Goal: Find specific page/section: Find specific page/section

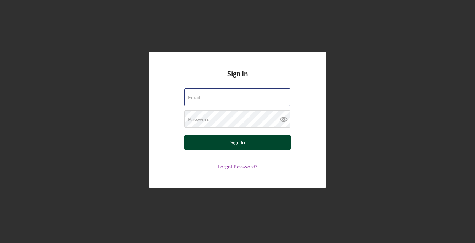
type input "[EMAIL_ADDRESS][DOMAIN_NAME]"
click at [251, 142] on button "Sign In" at bounding box center [237, 143] width 107 height 14
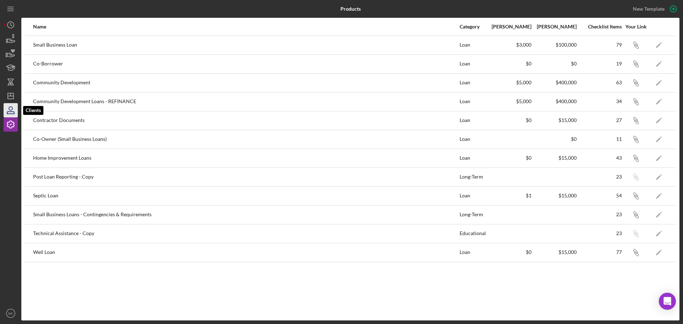
click at [9, 112] on icon "button" at bounding box center [11, 110] width 18 height 18
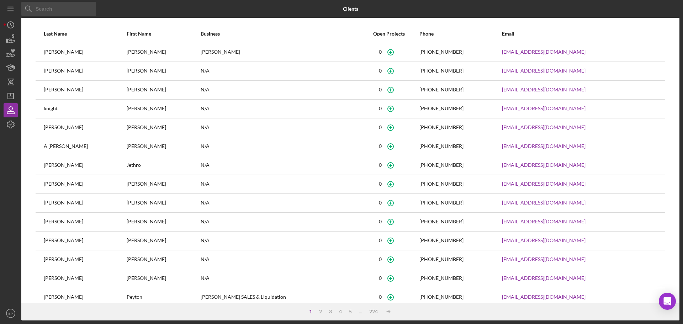
click at [53, 10] on input at bounding box center [58, 9] width 75 height 14
type input ";"
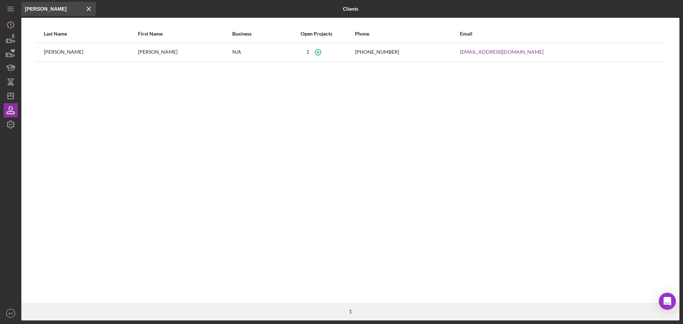
type input "[PERSON_NAME]"
click at [45, 51] on div "[PERSON_NAME]" at bounding box center [91, 52] width 94 height 18
click at [9, 109] on icon "button" at bounding box center [11, 109] width 4 height 4
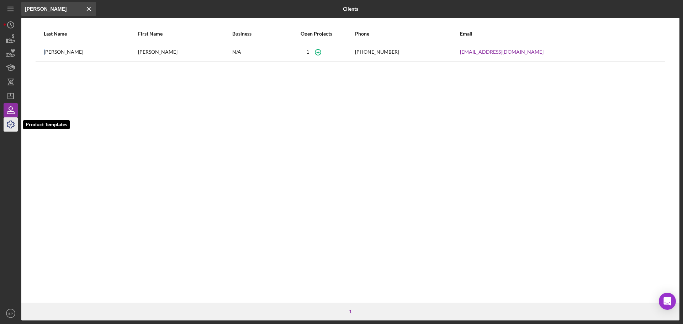
click at [11, 121] on icon "button" at bounding box center [10, 124] width 7 height 7
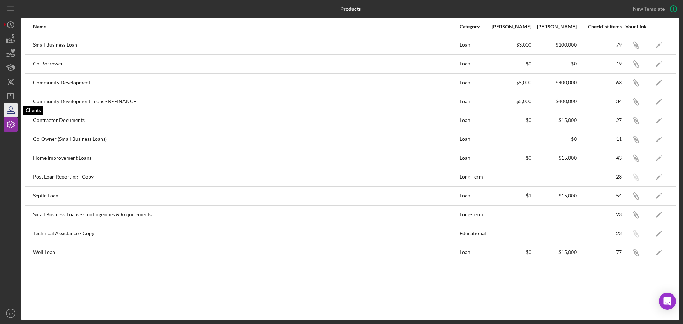
click at [12, 111] on icon "button" at bounding box center [11, 110] width 18 height 18
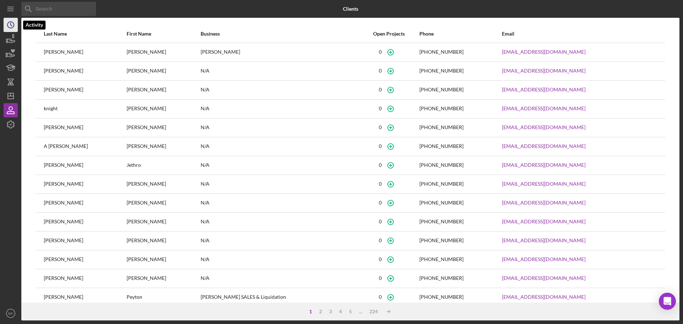
click at [10, 26] on icon "Icon/History" at bounding box center [11, 25] width 18 height 18
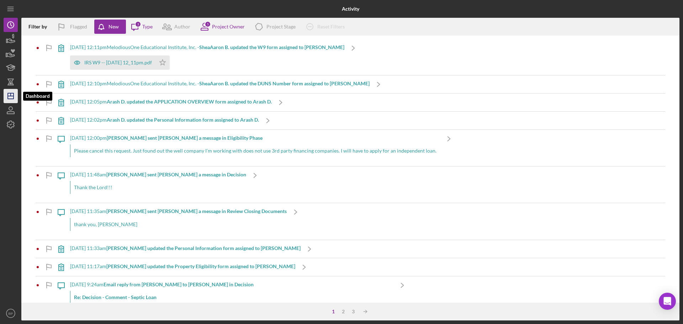
click at [11, 95] on line "button" at bounding box center [11, 94] width 0 height 3
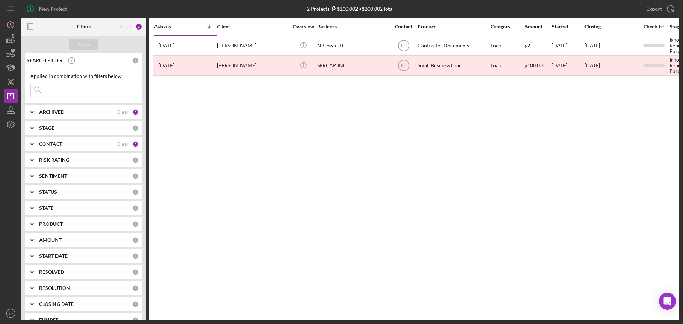
click at [62, 93] on input at bounding box center [84, 90] width 106 height 14
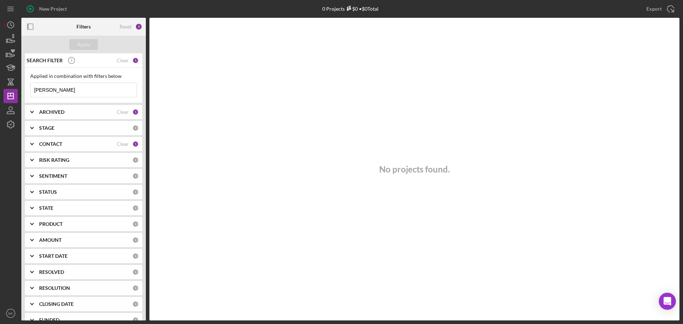
type input "[PERSON_NAME]"
click at [132, 60] on div "1" at bounding box center [135, 60] width 6 height 6
click at [134, 58] on div "1" at bounding box center [135, 60] width 6 height 6
click at [138, 26] on div "3" at bounding box center [138, 26] width 7 height 7
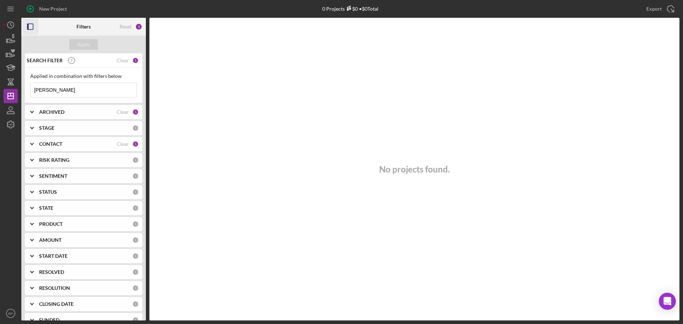
click at [30, 24] on rect "button" at bounding box center [30, 27] width 6 height 6
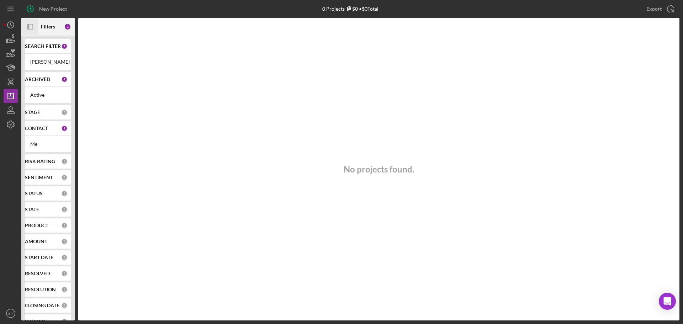
click at [49, 26] on b "Filters" at bounding box center [48, 27] width 14 height 6
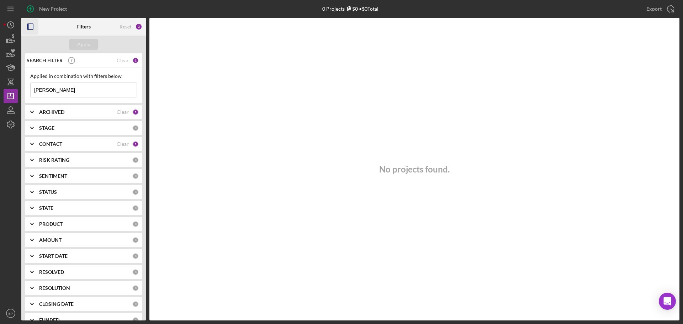
click at [31, 126] on icon "Icon/Expander" at bounding box center [32, 128] width 18 height 18
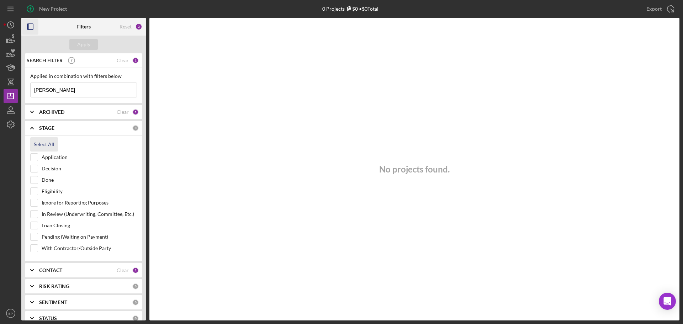
click at [44, 146] on div "Select All" at bounding box center [44, 144] width 21 height 14
checkbox input "true"
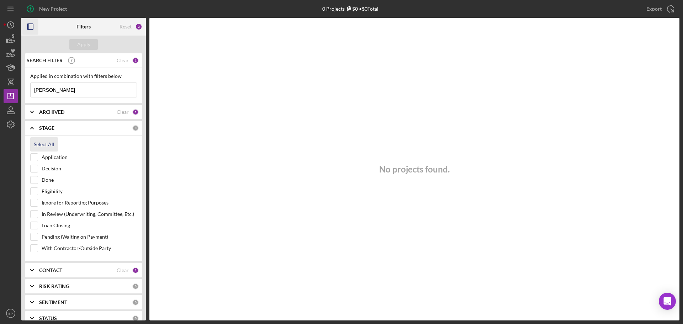
checkbox input "true"
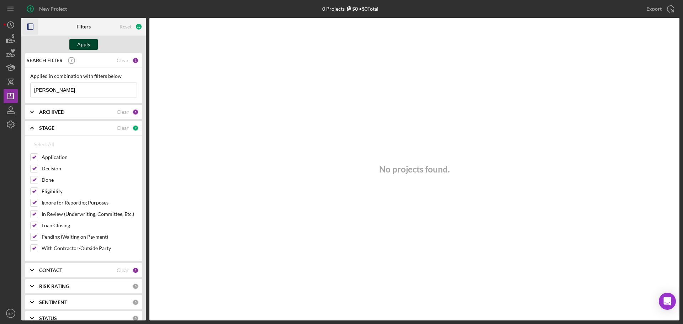
click at [77, 43] on button "Apply" at bounding box center [83, 44] width 28 height 11
click at [30, 111] on icon "Icon/Expander" at bounding box center [32, 112] width 18 height 18
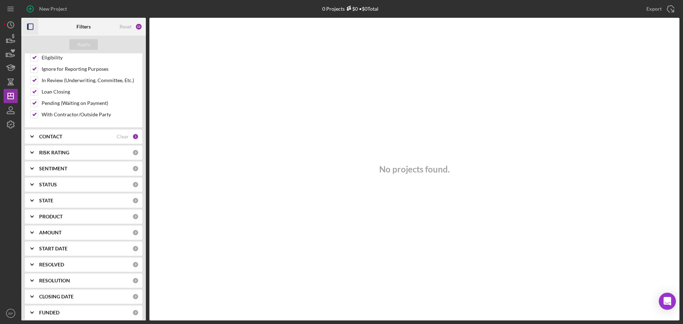
scroll to position [184, 0]
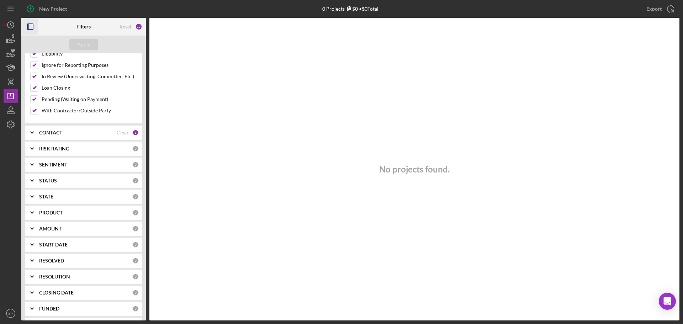
click at [32, 132] on icon "Icon/Expander" at bounding box center [32, 133] width 18 height 18
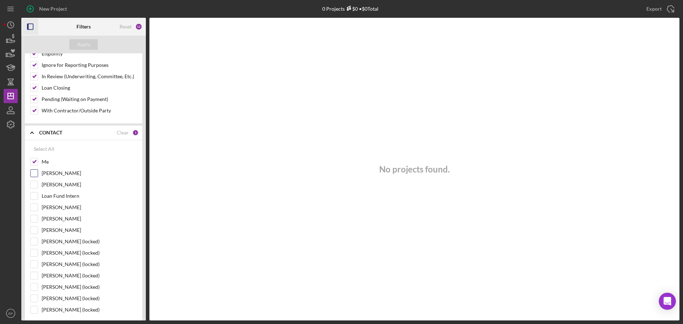
click at [32, 172] on input "[PERSON_NAME]" at bounding box center [34, 173] width 7 height 7
checkbox input "true"
click at [34, 185] on input "[PERSON_NAME]" at bounding box center [34, 184] width 7 height 7
checkbox input "true"
click at [31, 201] on div "Loan Fund Intern" at bounding box center [83, 197] width 107 height 11
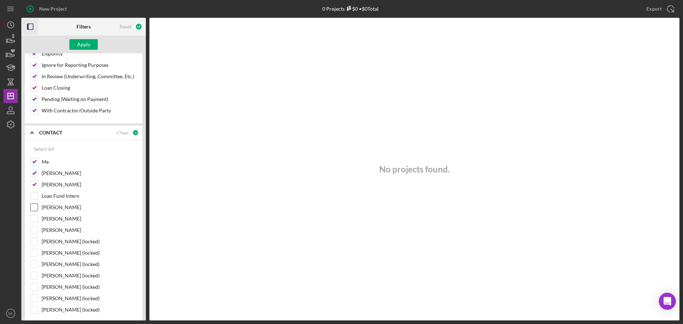
click at [34, 208] on input "[PERSON_NAME]" at bounding box center [34, 207] width 7 height 7
checkbox input "true"
click at [34, 218] on input "[PERSON_NAME]" at bounding box center [34, 218] width 7 height 7
checkbox input "true"
click at [32, 234] on div "[PERSON_NAME]" at bounding box center [83, 231] width 107 height 11
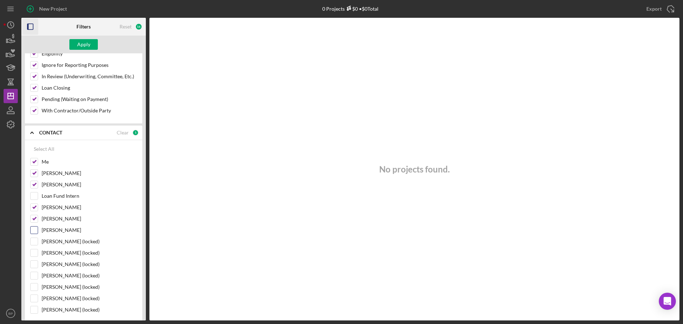
click at [35, 230] on input "[PERSON_NAME]" at bounding box center [34, 230] width 7 height 7
checkbox input "true"
click at [34, 243] on input "[PERSON_NAME] (locked)" at bounding box center [34, 241] width 7 height 7
click at [32, 241] on input "[PERSON_NAME] (locked)" at bounding box center [34, 241] width 7 height 7
checkbox input "false"
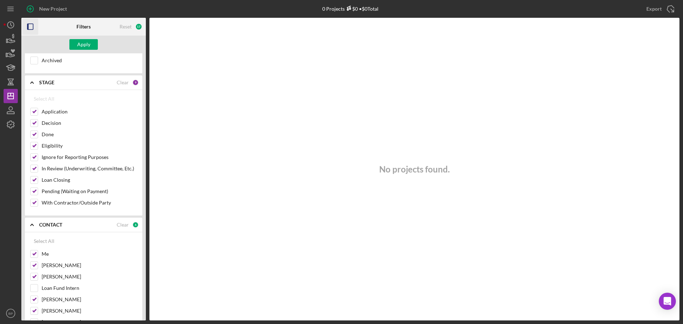
scroll to position [0, 0]
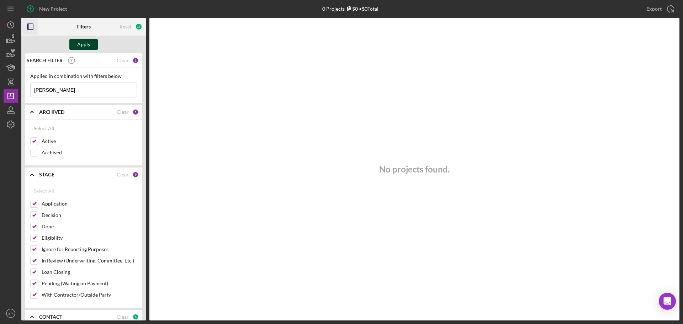
click at [74, 43] on button "Apply" at bounding box center [83, 44] width 28 height 11
